Goal: Check status: Check status

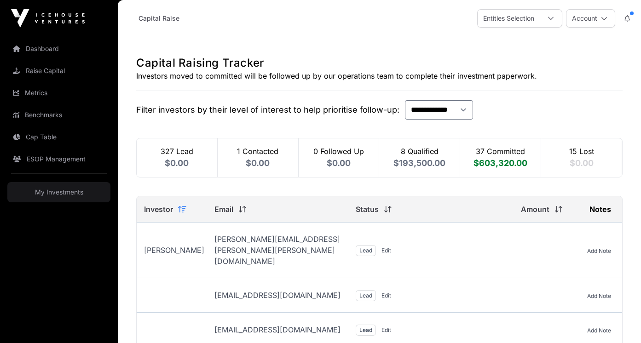
click at [22, 17] on img at bounding box center [48, 18] width 74 height 18
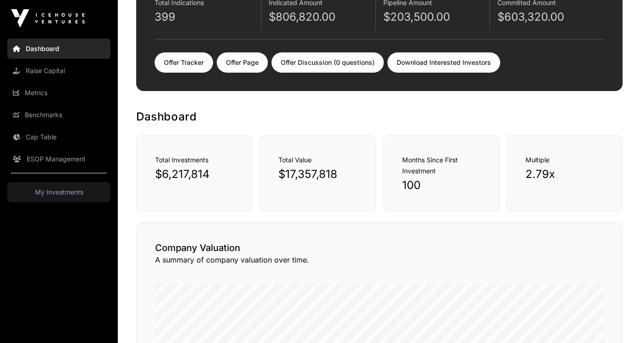
scroll to position [99, 0]
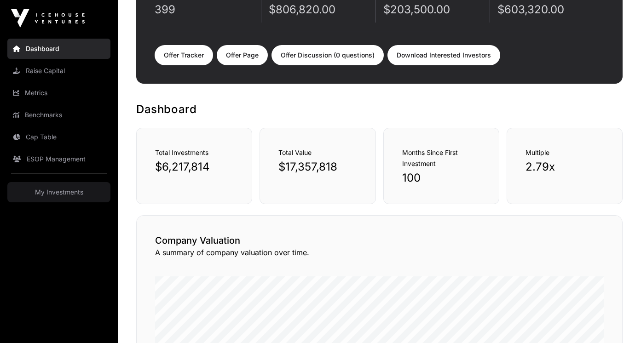
click at [199, 57] on link "Offer Tracker" at bounding box center [184, 55] width 58 height 20
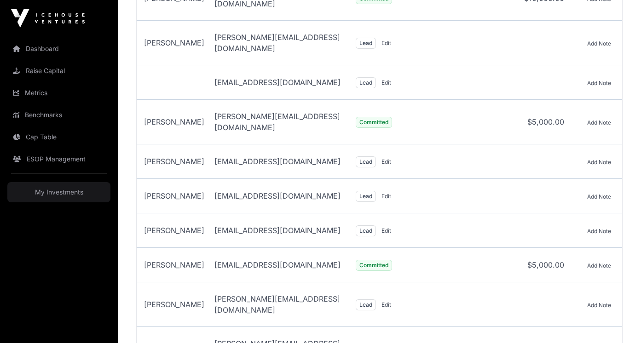
scroll to position [1002, 0]
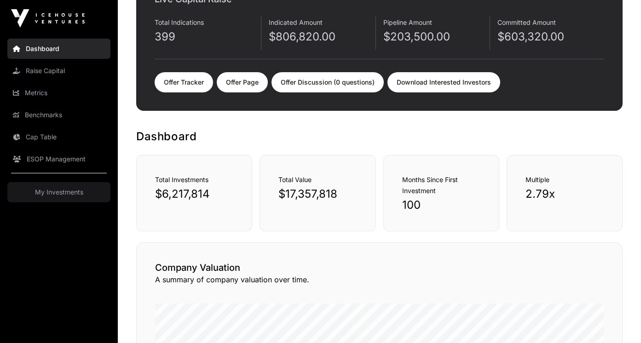
scroll to position [77, 0]
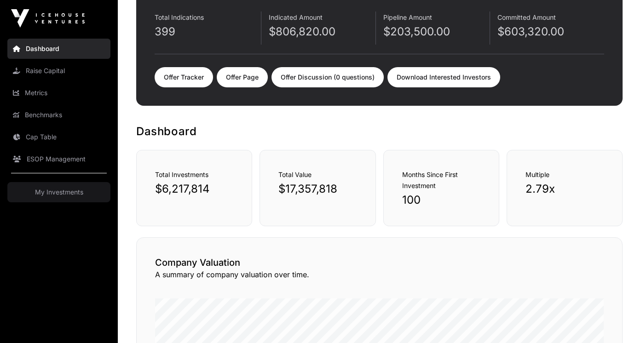
click at [186, 81] on link "Offer Tracker" at bounding box center [184, 77] width 58 height 20
